Goal: Information Seeking & Learning: Learn about a topic

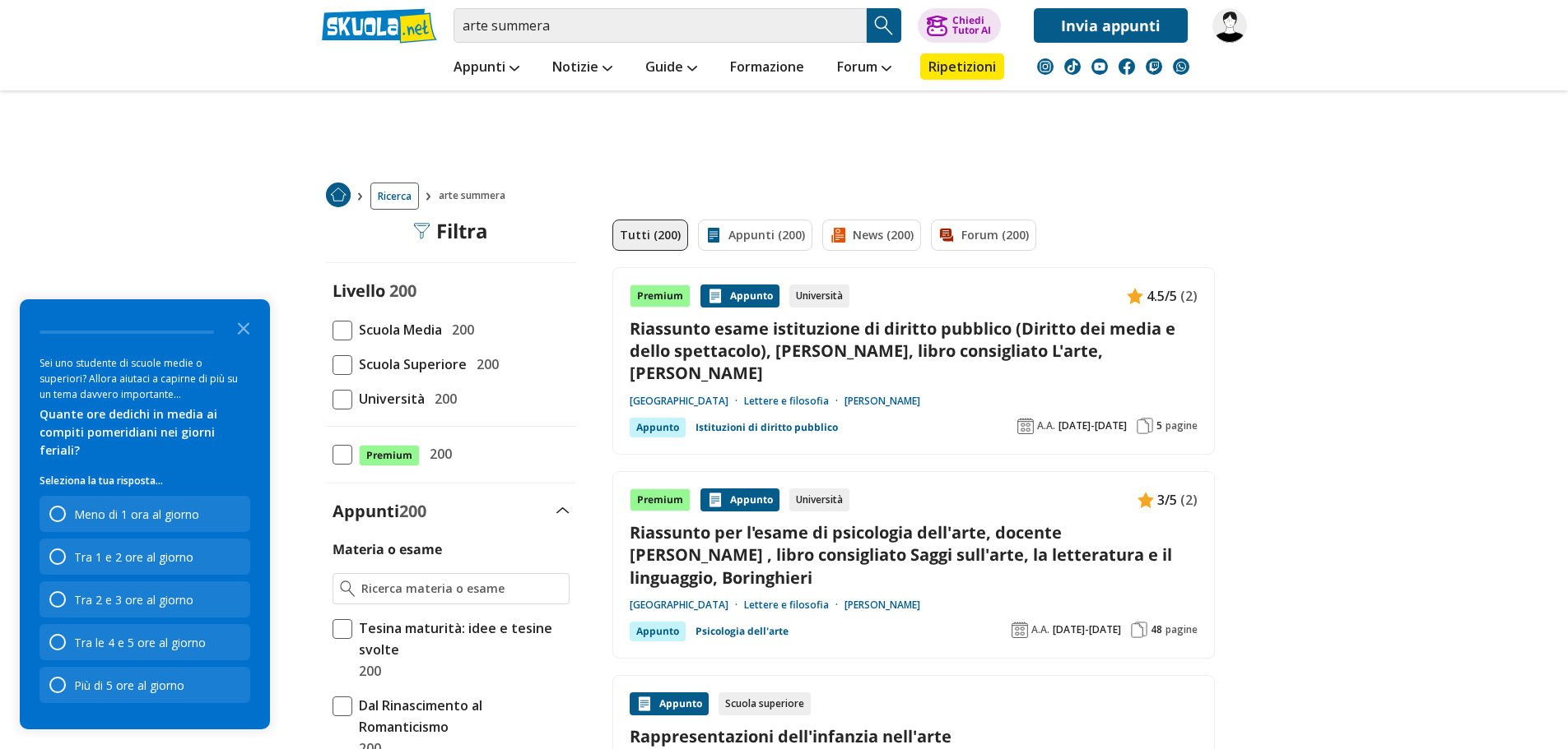
click at [345, 361] on span at bounding box center [342, 366] width 20 height 20
click at [332, 364] on input "Scuola Superiore 200" at bounding box center [332, 364] width 0 height 0
click at [253, 344] on icon "Close the survey" at bounding box center [244, 328] width 33 height 33
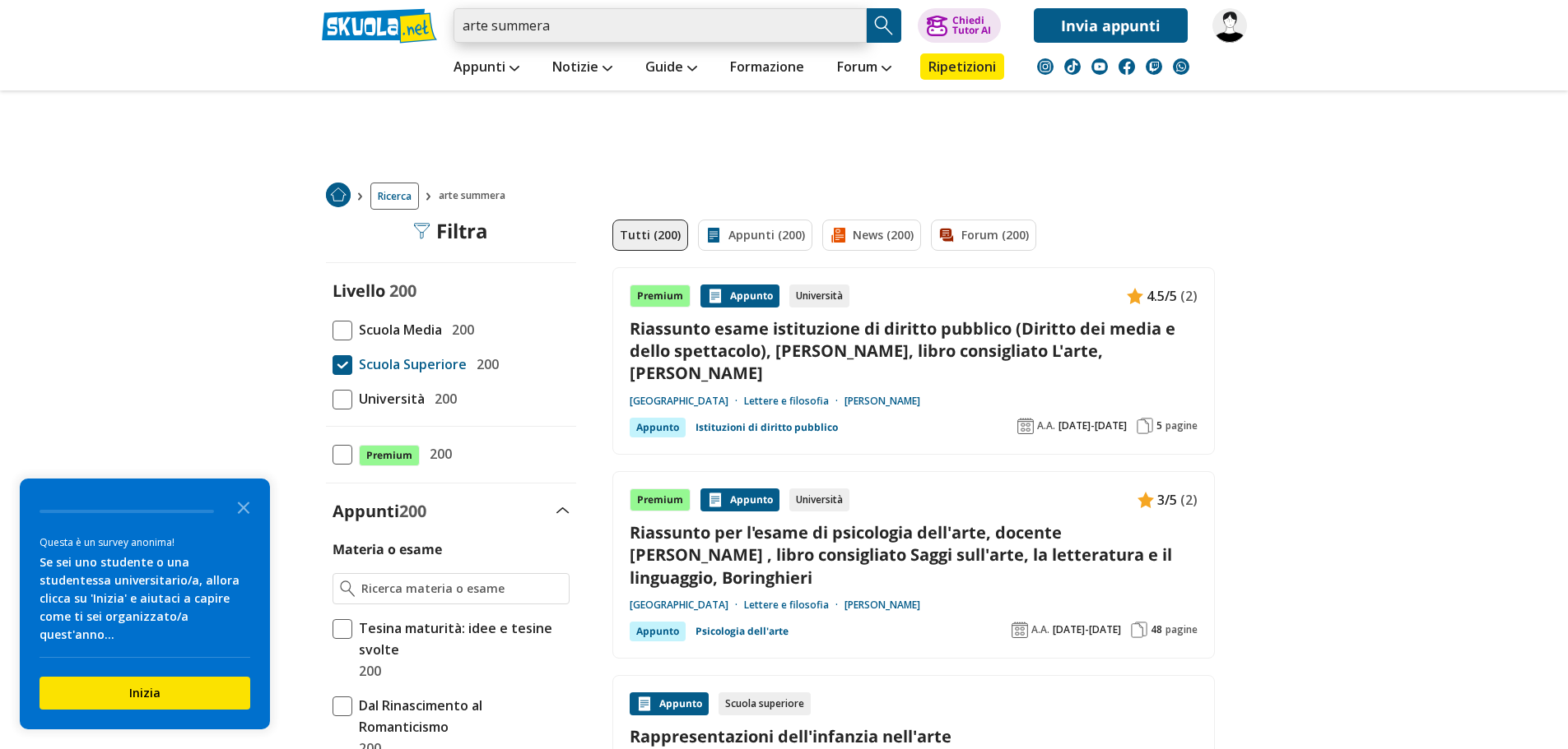
click at [576, 27] on input "arte summera" at bounding box center [660, 26] width 413 height 35
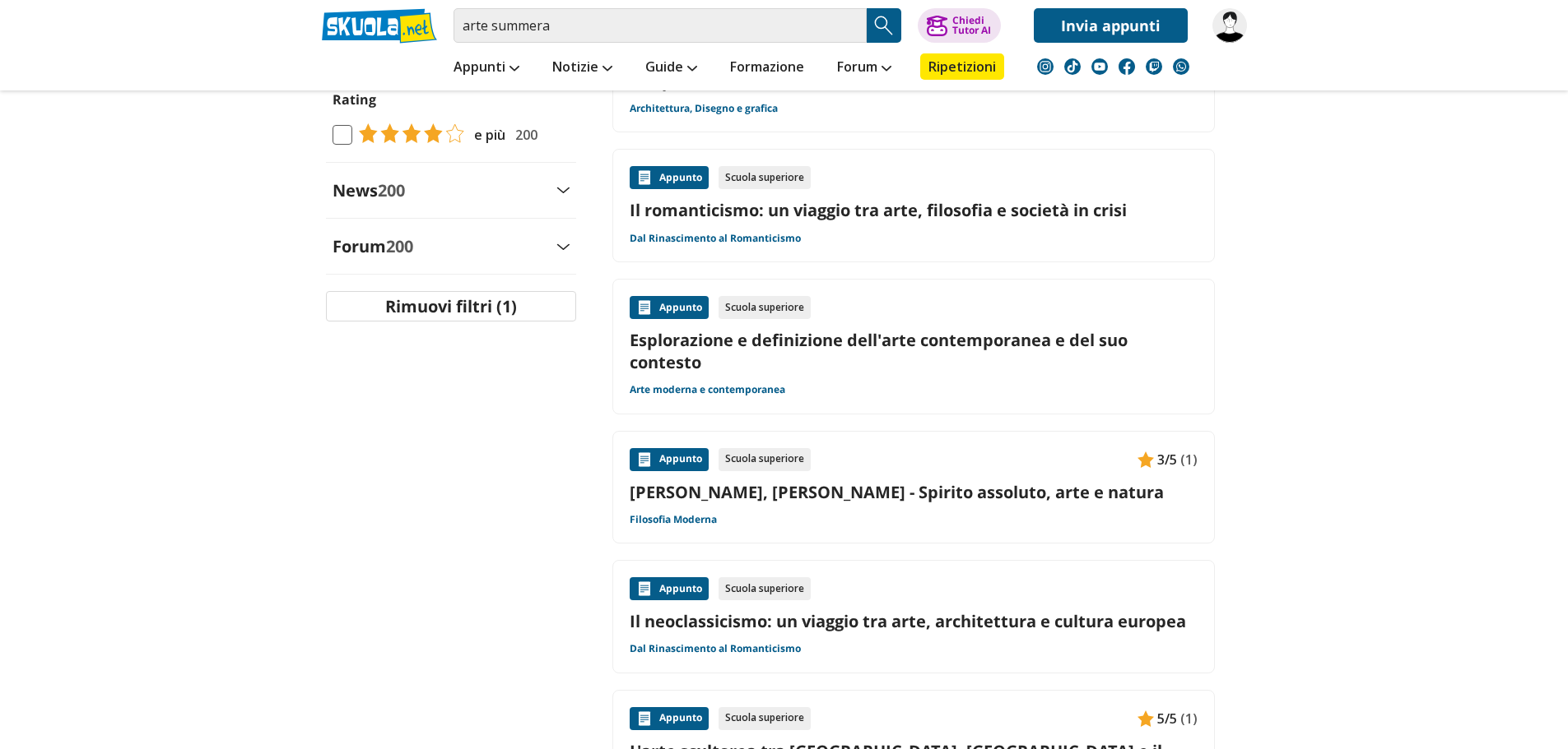
scroll to position [966, 0]
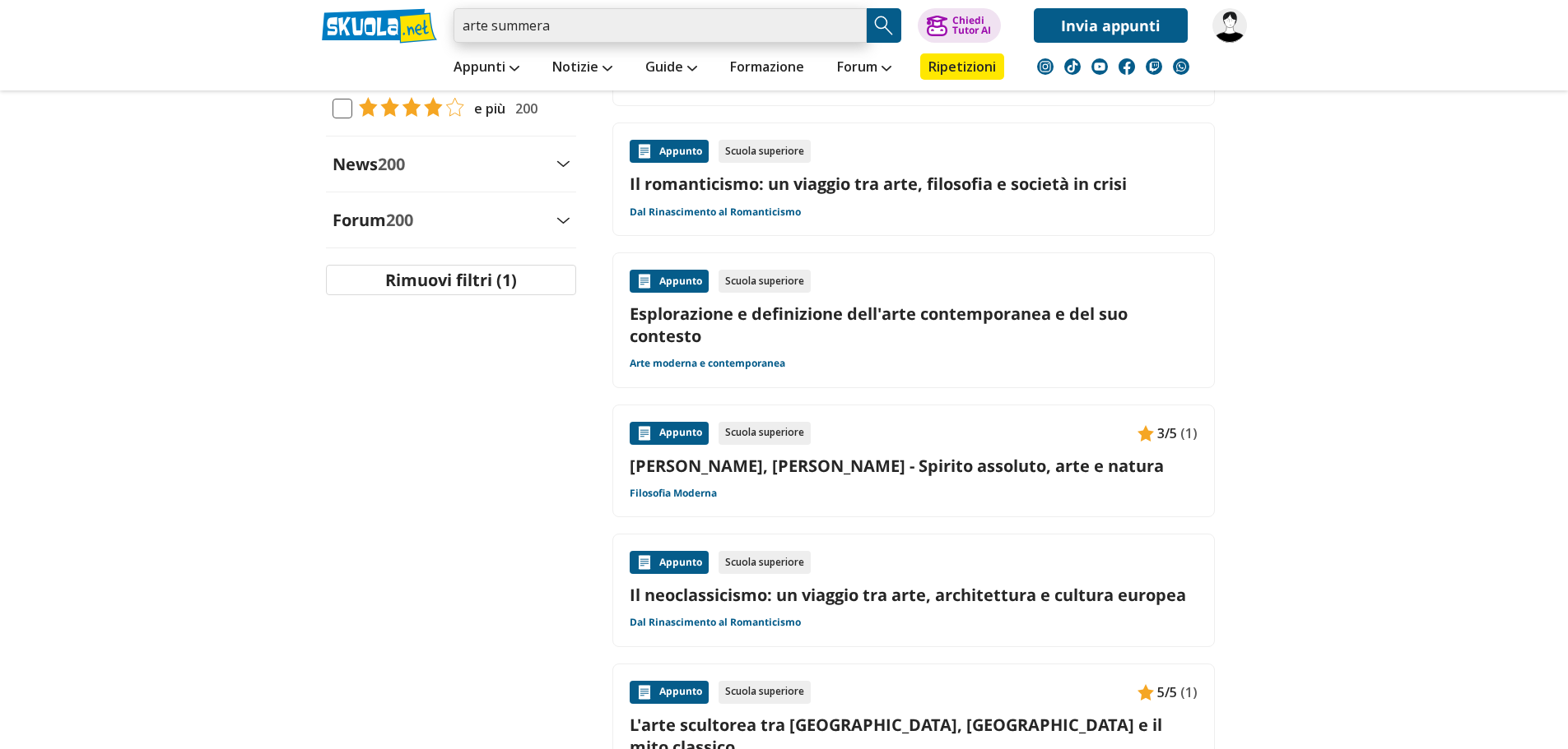
click at [622, 26] on input "arte summera" at bounding box center [660, 26] width 413 height 35
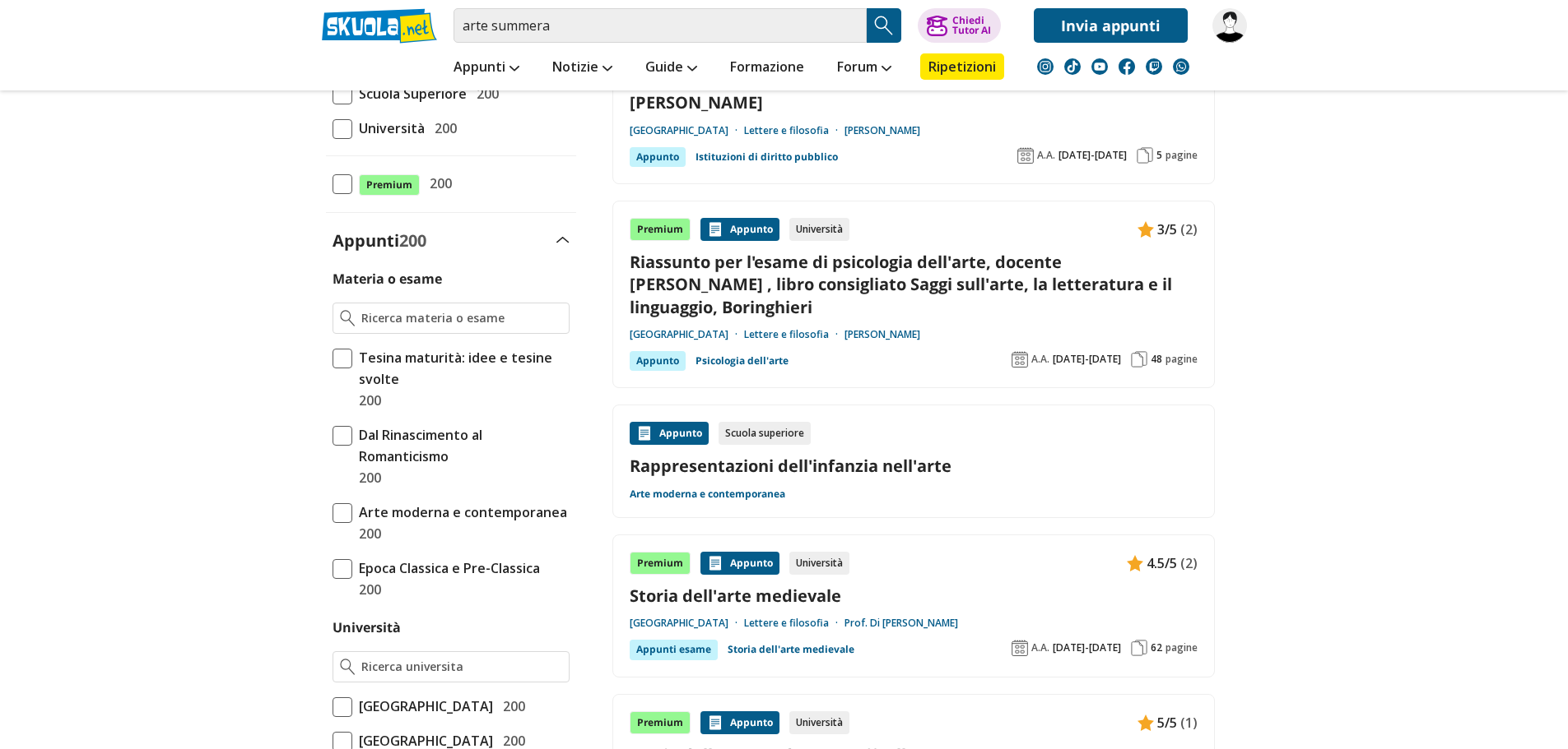
scroll to position [275, 0]
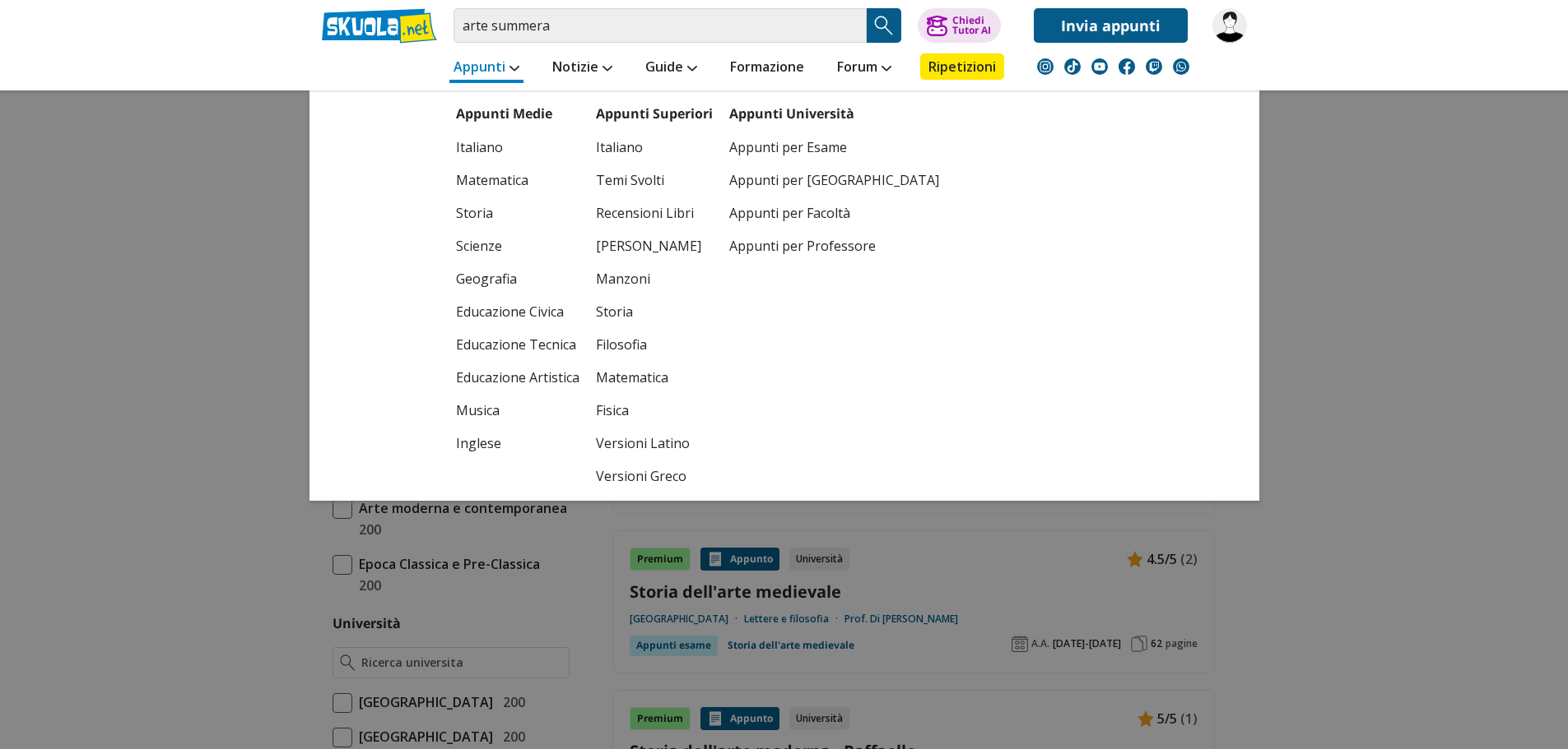
click at [489, 69] on link "Appunti" at bounding box center [486, 68] width 74 height 29
